Goal: Transaction & Acquisition: Book appointment/travel/reservation

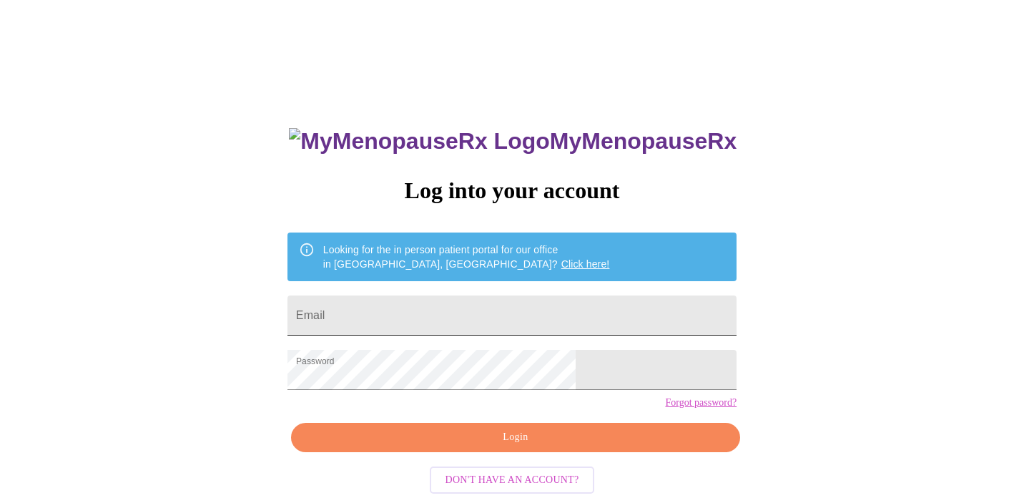
click at [470, 312] on input "Email" at bounding box center [511, 315] width 449 height 40
type input "[EMAIL_ADDRESS][DOMAIN_NAME]"
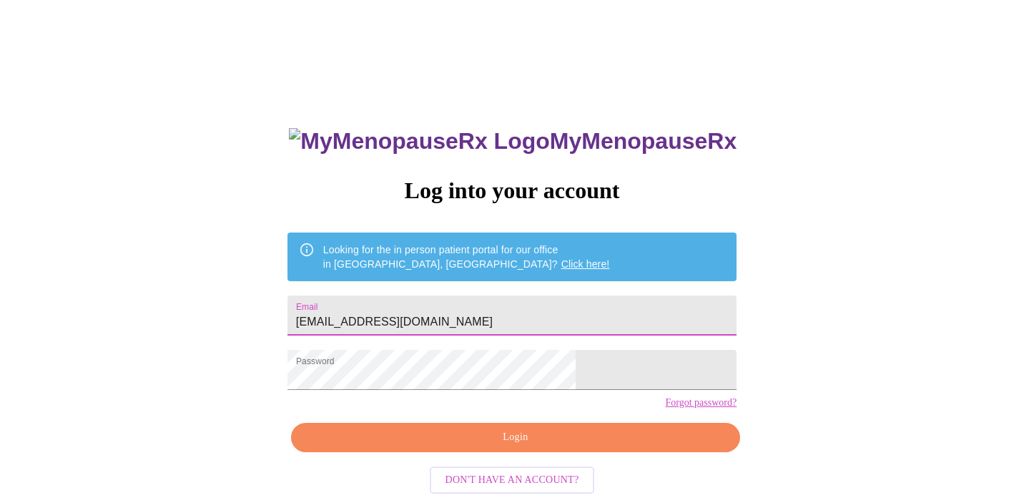
click at [498, 446] on span "Login" at bounding box center [515, 437] width 416 height 18
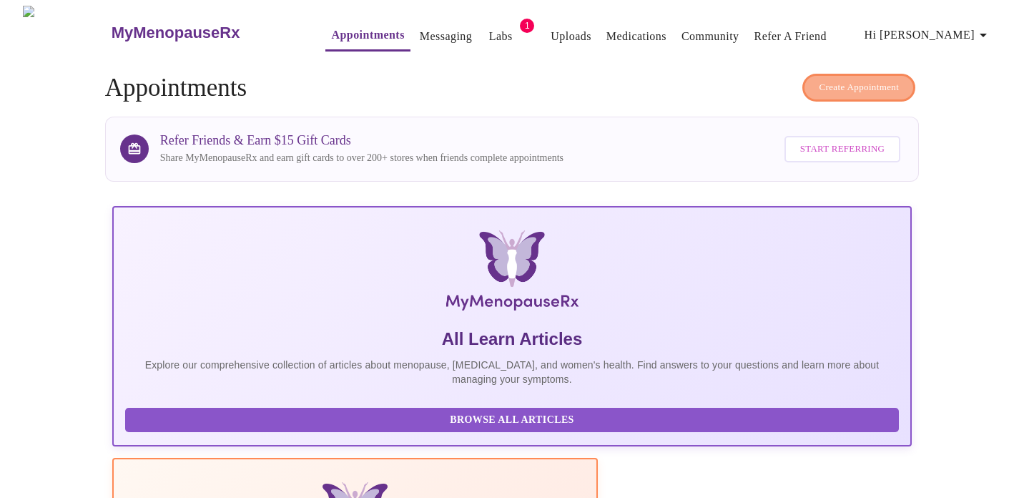
click at [867, 88] on span "Create Appointment" at bounding box center [859, 87] width 80 height 16
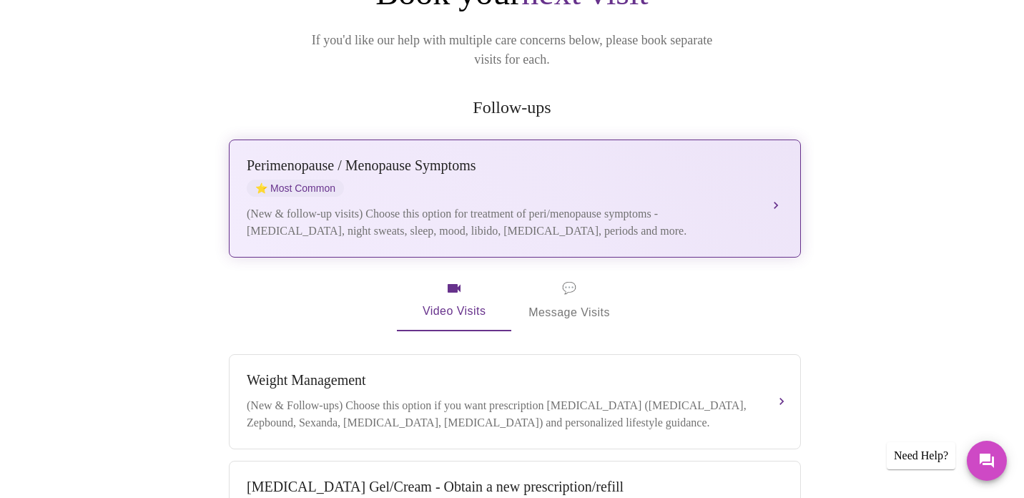
scroll to position [242, 0]
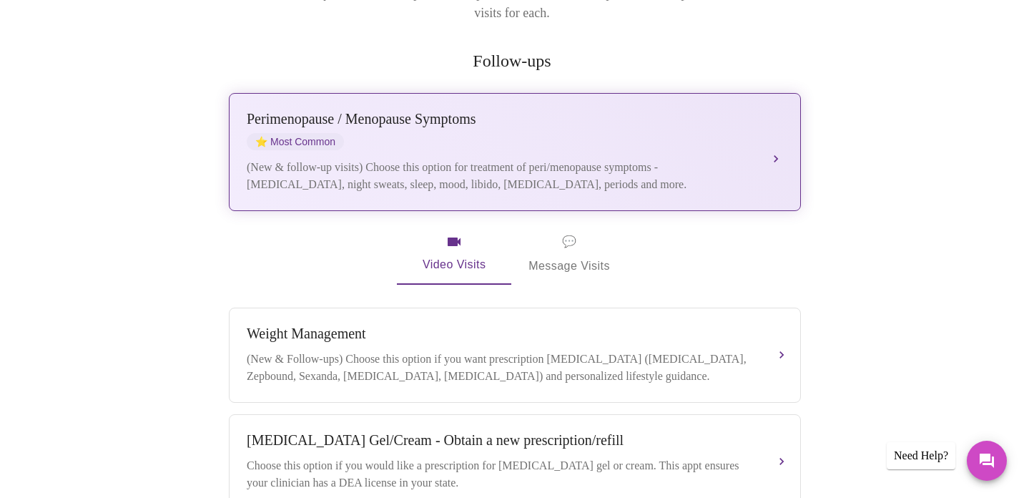
click at [559, 117] on div "[MEDICAL_DATA] / Menopause Symptoms ⭐ Most Common" at bounding box center [501, 130] width 508 height 39
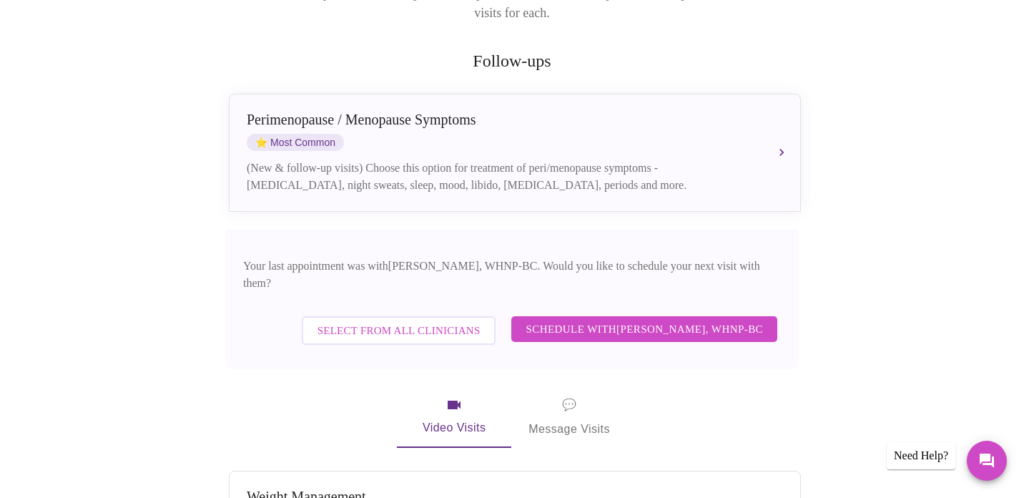
scroll to position [292, 0]
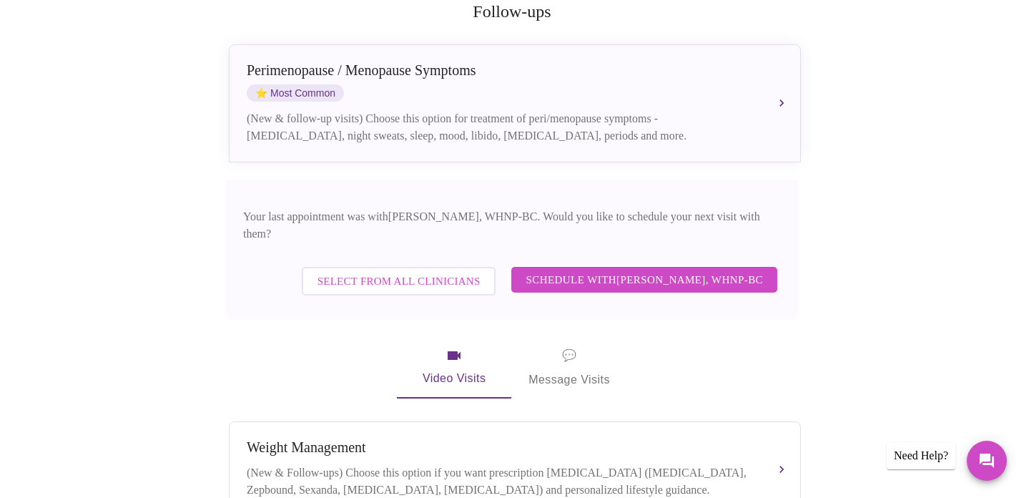
click at [604, 270] on span "Schedule with [PERSON_NAME], WHNP-BC" at bounding box center [643, 279] width 237 height 19
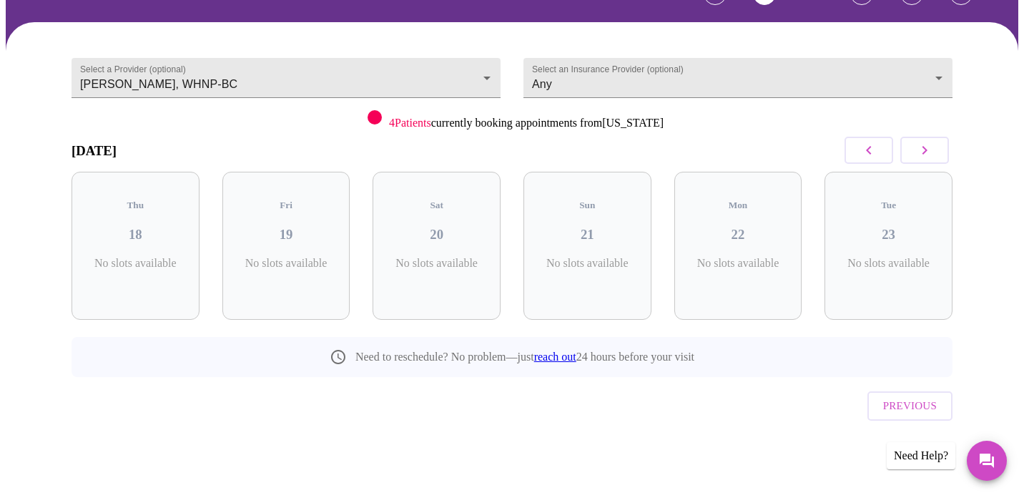
scroll to position [64, 0]
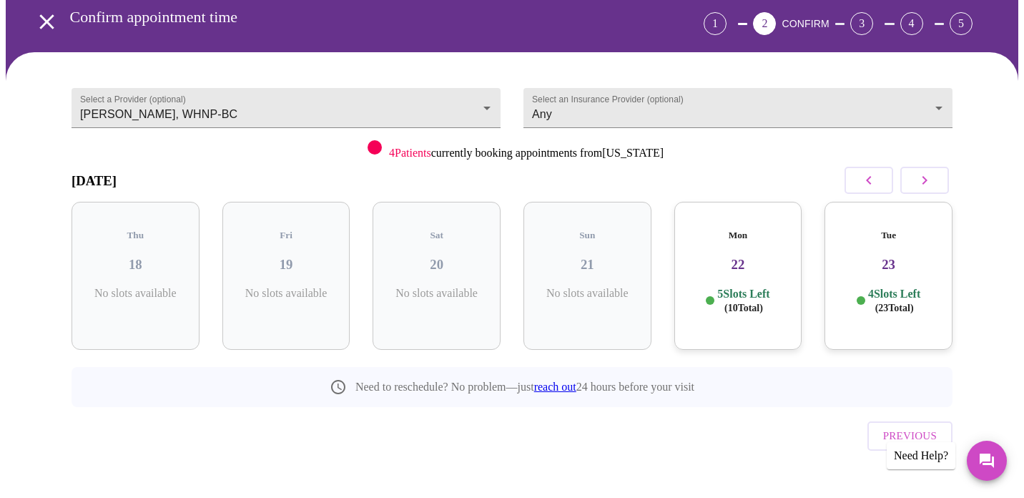
click at [725, 257] on h3 "22" at bounding box center [738, 265] width 105 height 16
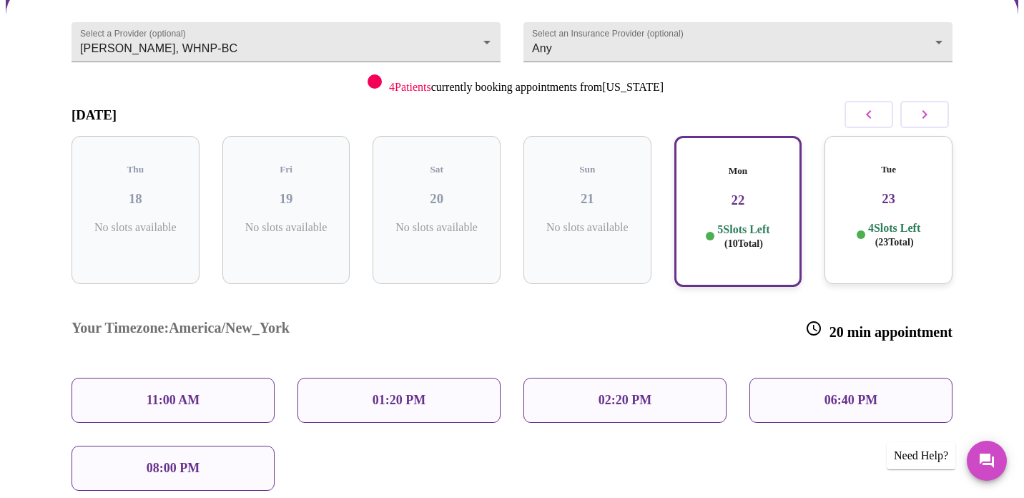
scroll to position [132, 0]
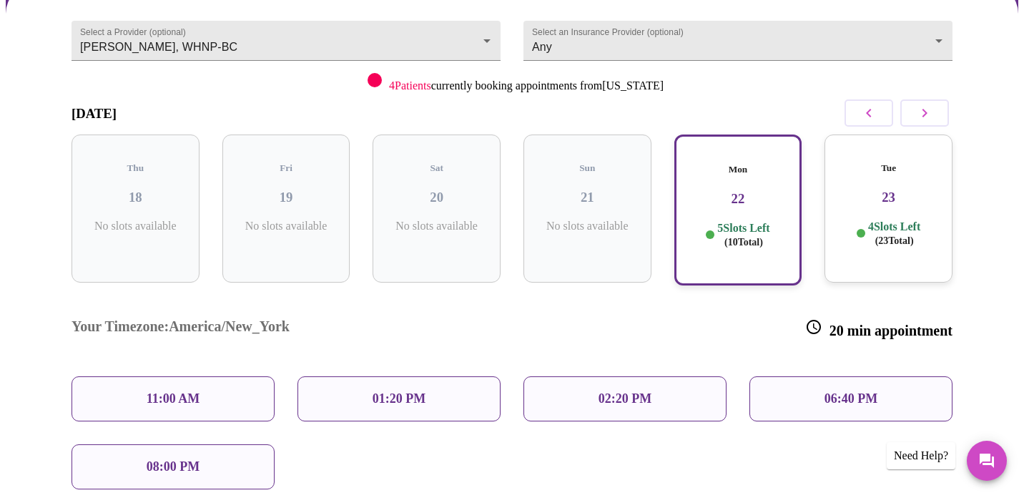
click at [868, 202] on div "Tue 23 4 Slots Left ( 23 Total)" at bounding box center [888, 208] width 128 height 148
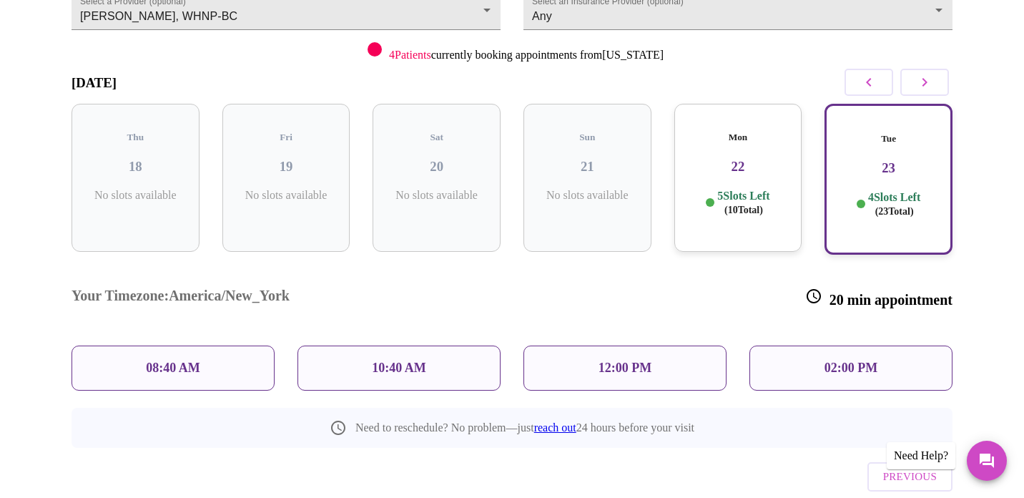
scroll to position [159, 0]
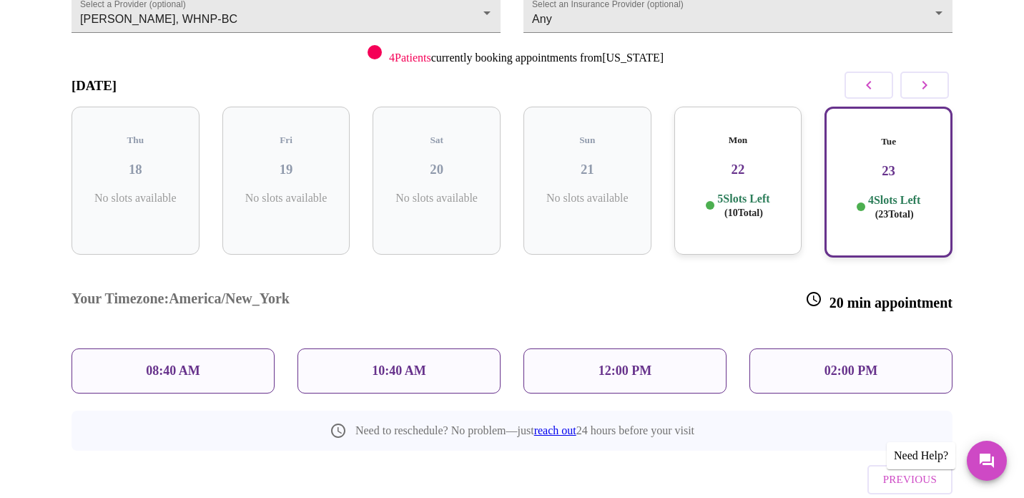
click at [918, 88] on icon "button" at bounding box center [924, 84] width 17 height 17
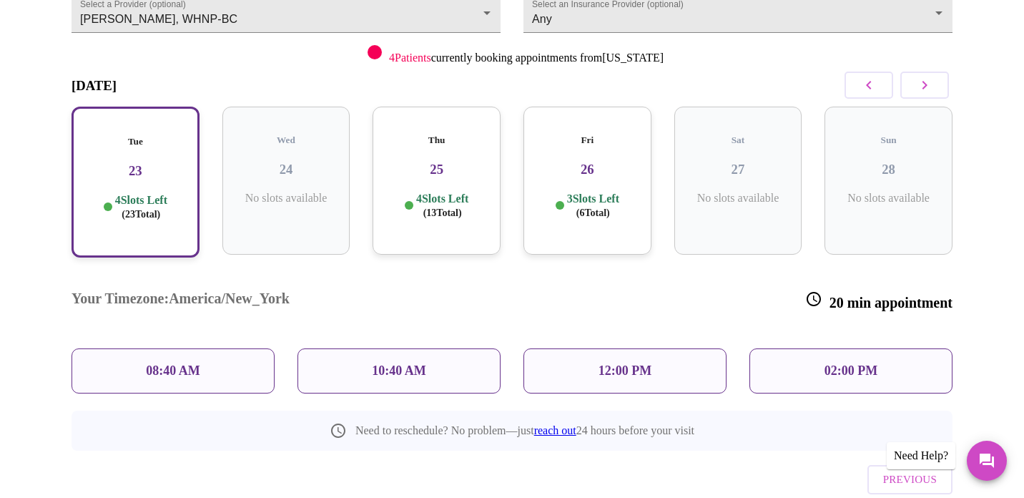
click at [458, 192] on p "4 Slots Left ( 13 Total)" at bounding box center [442, 206] width 52 height 28
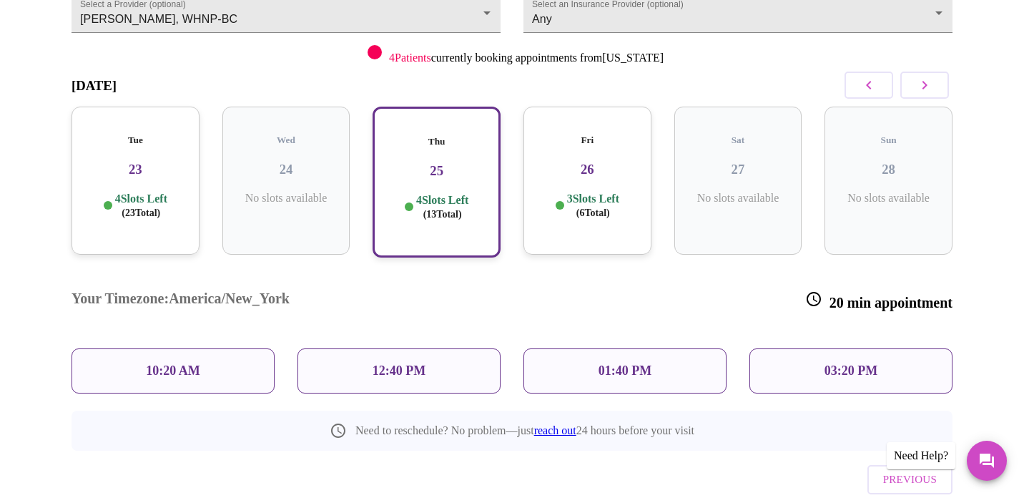
click at [441, 207] on p "4 Slots Left ( 13 Total)" at bounding box center [442, 207] width 52 height 28
click at [593, 192] on p "3 Slots Left ( 6 Total)" at bounding box center [593, 206] width 52 height 28
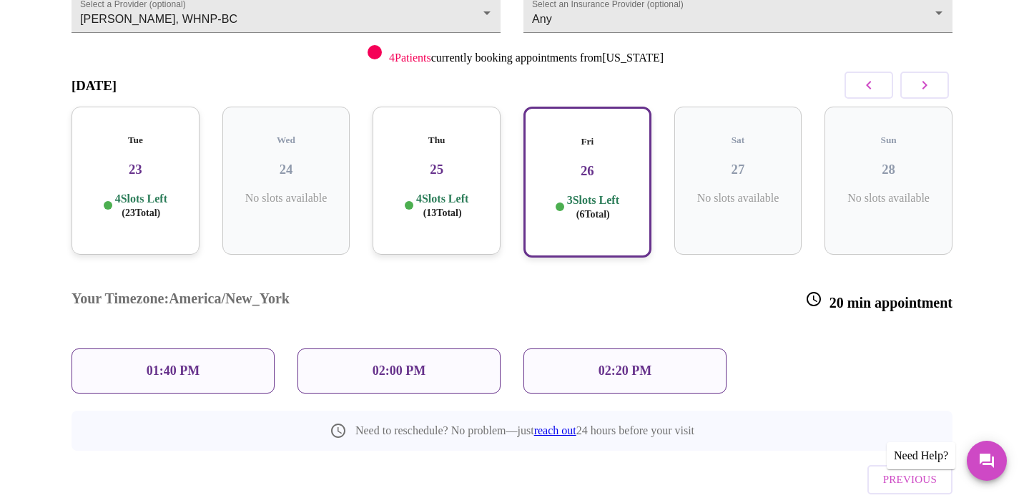
click at [234, 348] on div "01:40 PM" at bounding box center [172, 370] width 203 height 45
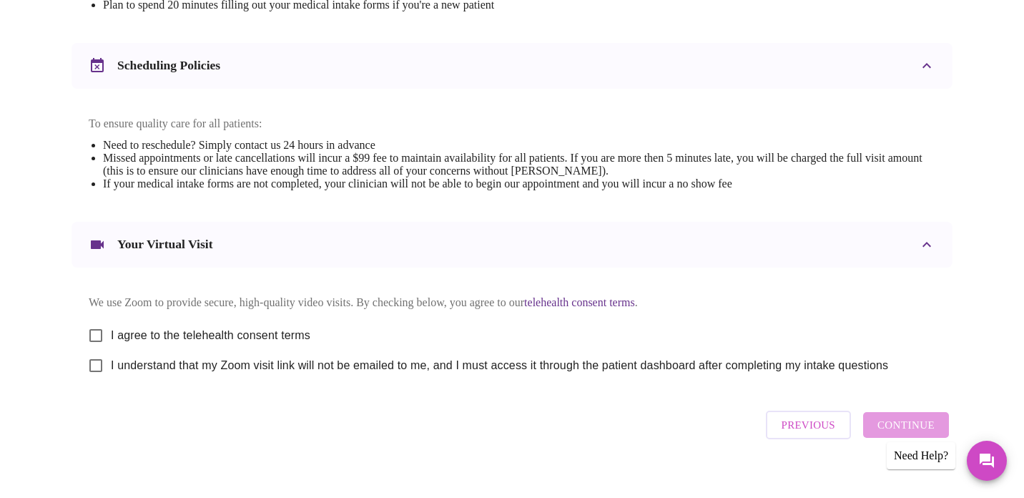
scroll to position [508, 0]
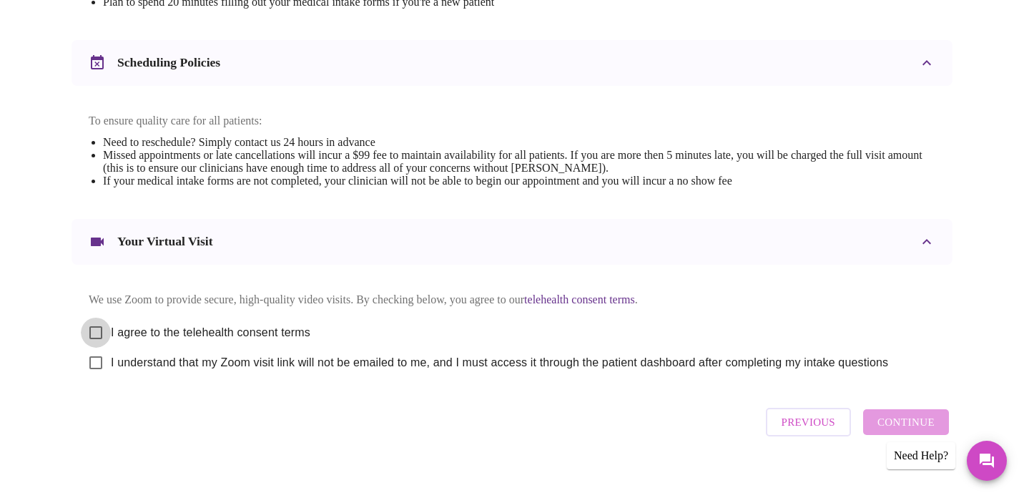
click at [94, 343] on input "I agree to the telehealth consent terms" at bounding box center [96, 332] width 30 height 30
checkbox input "true"
click at [94, 373] on input "I understand that my Zoom visit link will not be emailed to me, and I must acce…" at bounding box center [96, 362] width 30 height 30
checkbox input "true"
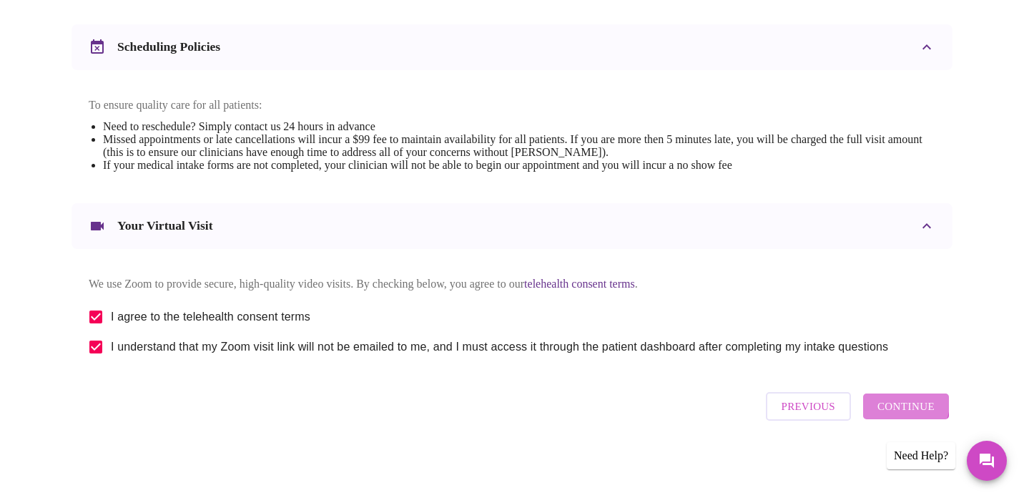
click at [902, 409] on span "Continue" at bounding box center [905, 406] width 57 height 19
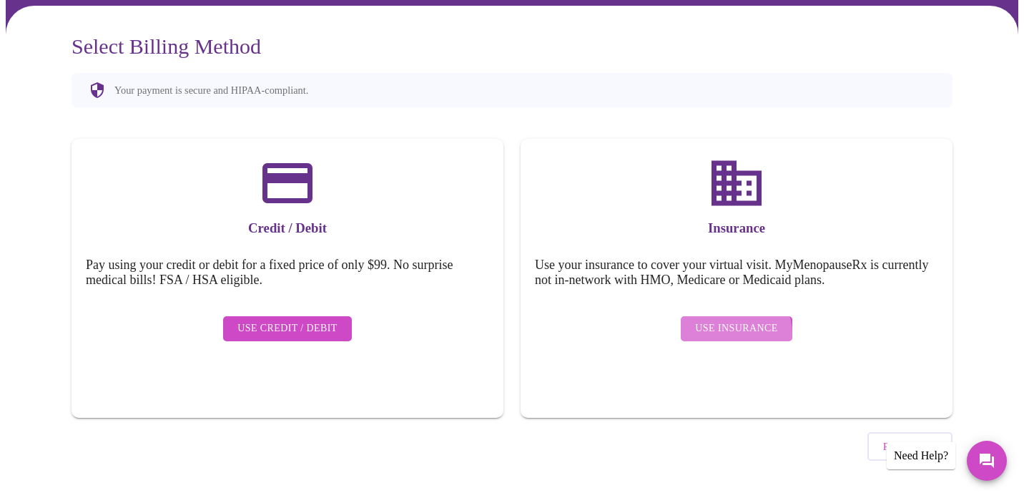
click at [730, 322] on span "Use Insurance" at bounding box center [736, 329] width 82 height 18
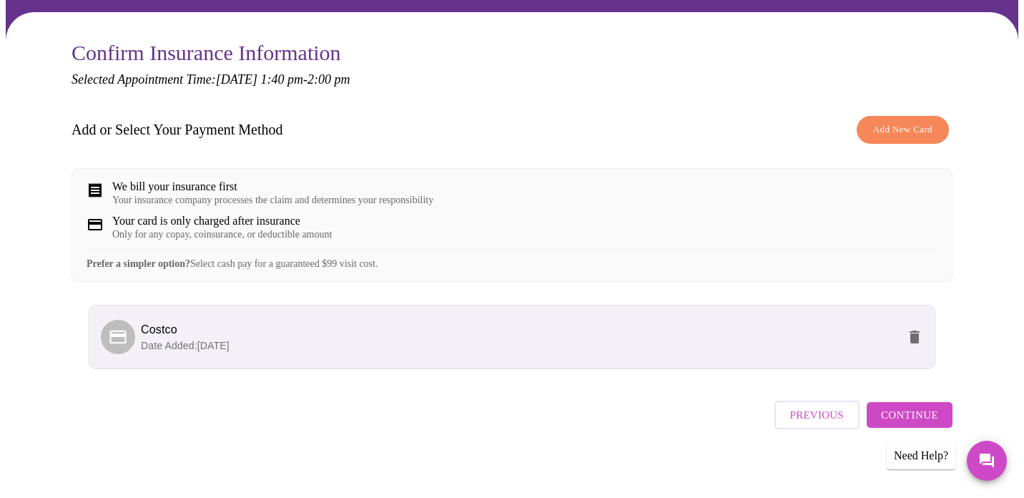
scroll to position [123, 0]
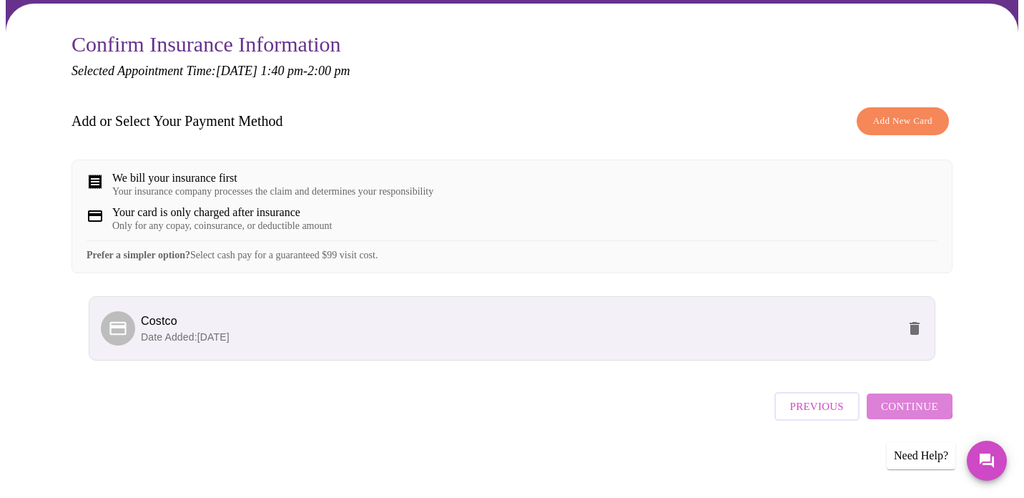
click at [907, 407] on span "Continue" at bounding box center [909, 406] width 57 height 19
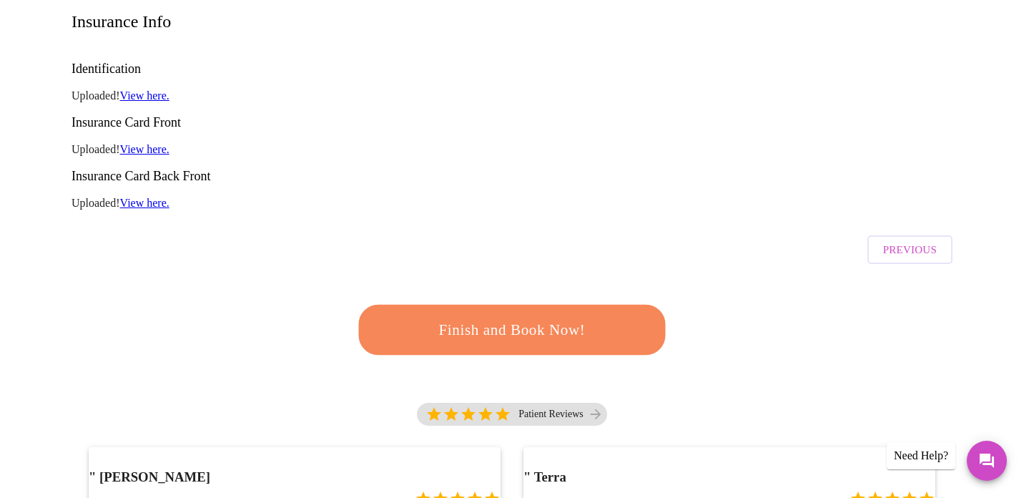
scroll to position [227, 0]
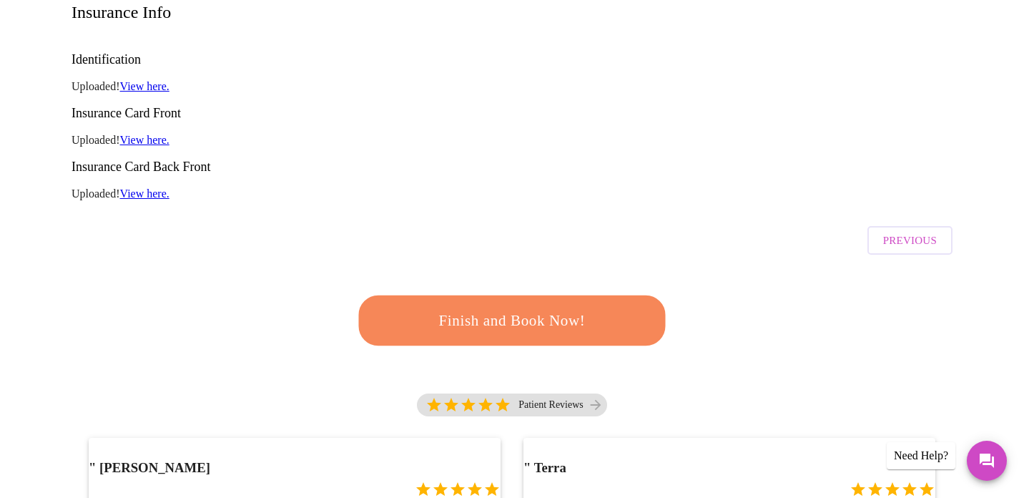
click at [523, 307] on span "Finish and Book Now!" at bounding box center [512, 320] width 265 height 26
